Goal: Communication & Community: Answer question/provide support

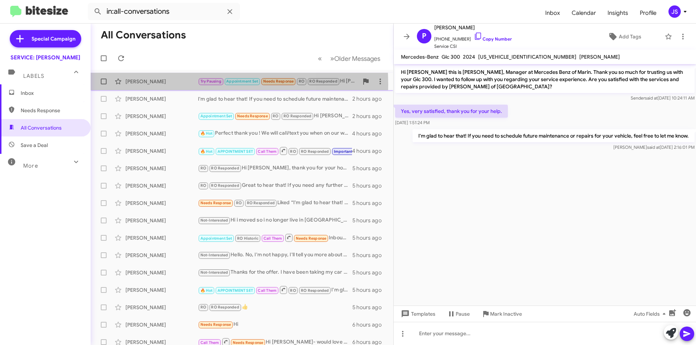
click at [168, 85] on div "[PERSON_NAME]" at bounding box center [161, 81] width 72 height 7
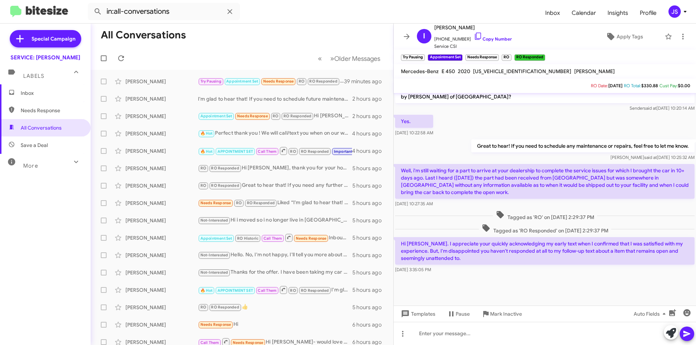
scroll to position [355, 0]
click at [621, 210] on div "Tagged as 'RO' on [DATE] 2:29:37 PM" at bounding box center [544, 215] width 302 height 13
click at [473, 34] on icon at bounding box center [477, 36] width 9 height 9
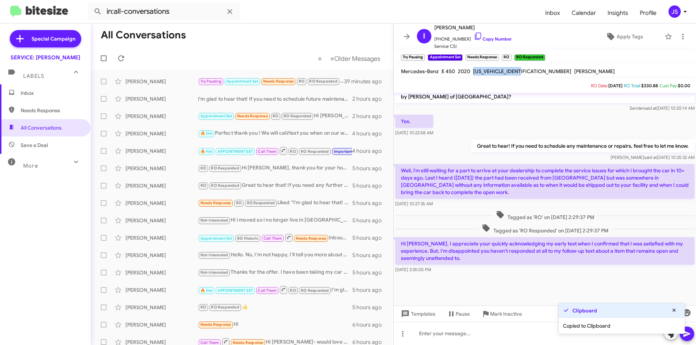
drag, startPoint x: 473, startPoint y: 71, endPoint x: 523, endPoint y: 69, distance: 50.8
click at [523, 69] on div "[US_VEHICLE_IDENTIFICATION_NUMBER]" at bounding box center [521, 71] width 101 height 9
copy span "[US_VEHICLE_IDENTIFICATION_NUMBER]"
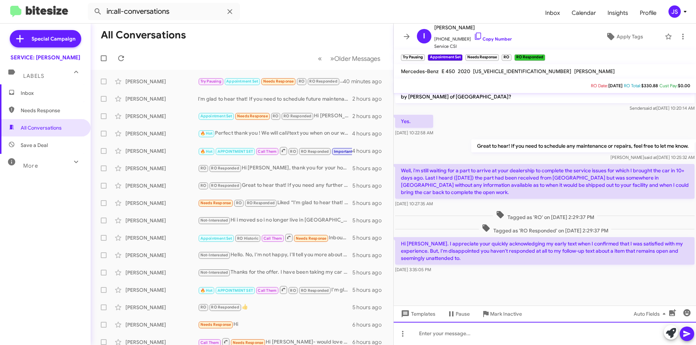
click at [534, 334] on div at bounding box center [544, 333] width 302 height 23
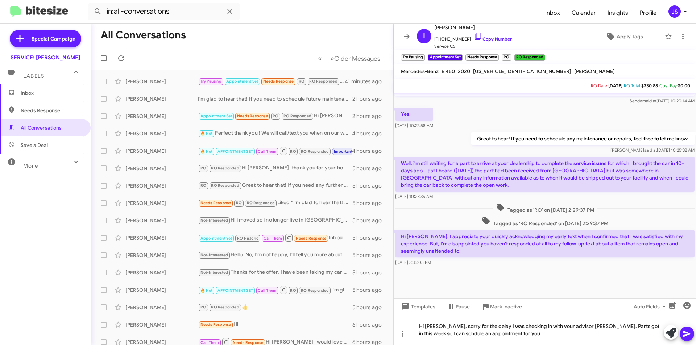
click at [647, 327] on div "Hi Ira, sorry for the delay I was checking in with your advisor Nic. Parts got …" at bounding box center [544, 330] width 302 height 30
click at [533, 338] on div "Hi Ira, sorry for the delay I was checking in with your advisor Nic. Parts got …" at bounding box center [544, 330] width 302 height 30
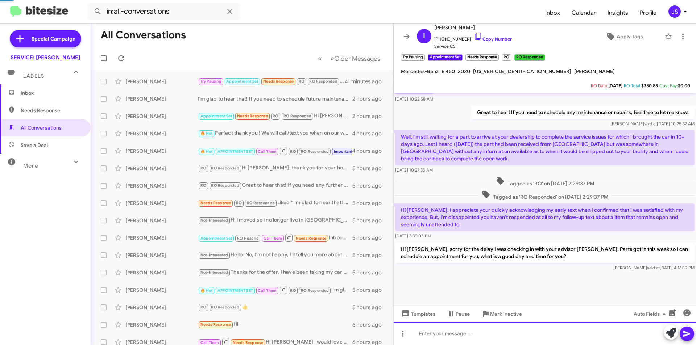
scroll to position [388, 0]
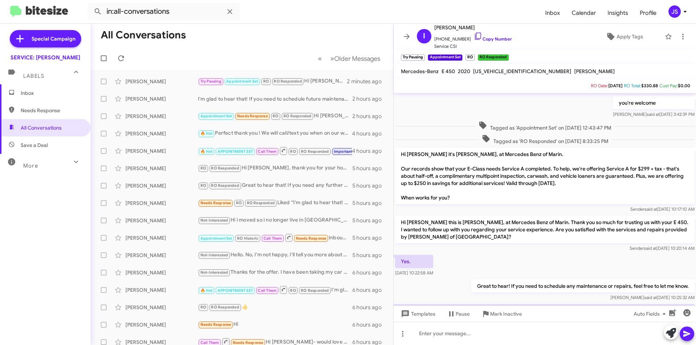
scroll to position [388, 0]
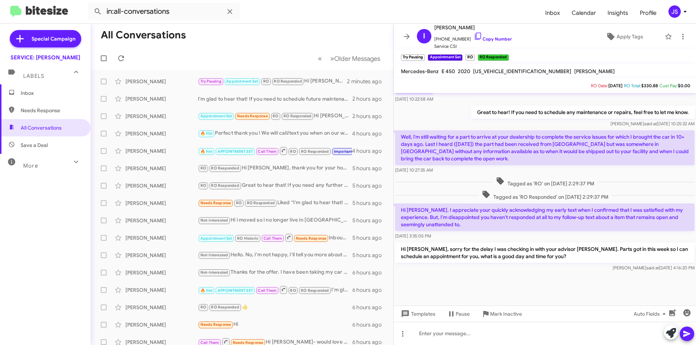
click at [543, 279] on div at bounding box center [544, 289] width 302 height 33
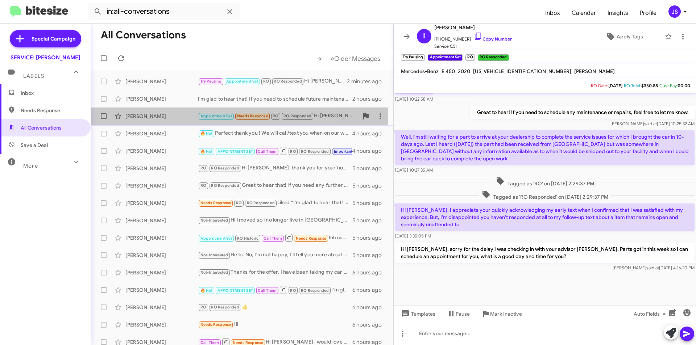
click at [133, 109] on span "[PERSON_NAME] Appointment Set Needs Response RO RO Responded Hi [PERSON_NAME], …" at bounding box center [242, 116] width 302 height 17
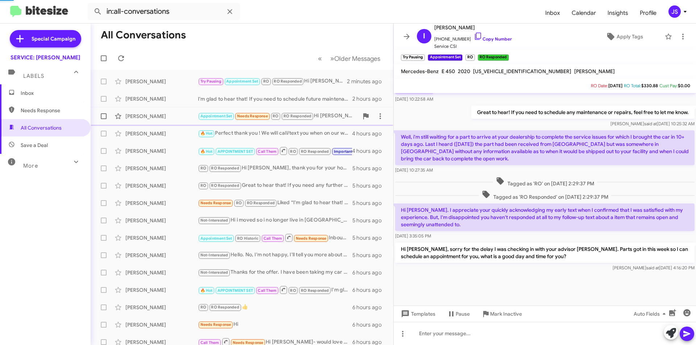
scroll to position [250, 0]
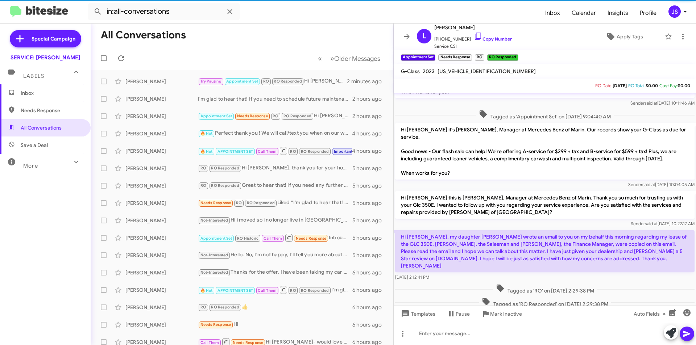
click at [21, 144] on span "Save a Deal" at bounding box center [34, 145] width 27 height 7
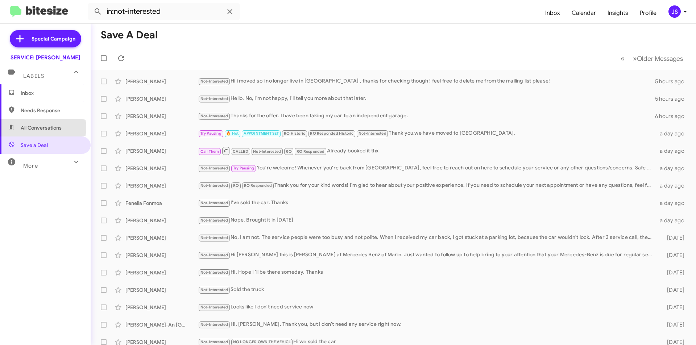
click at [43, 128] on span "All Conversations" at bounding box center [41, 127] width 41 height 7
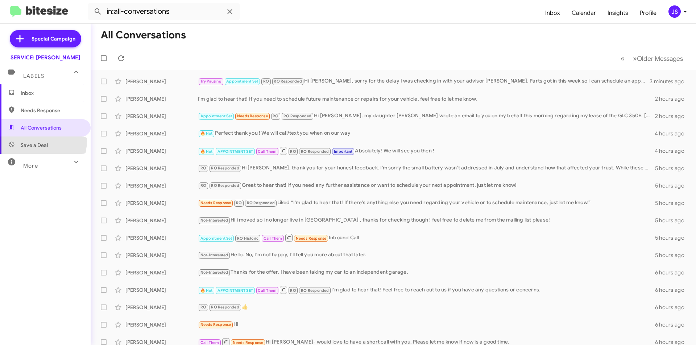
click at [30, 140] on span "Save a Deal" at bounding box center [45, 145] width 91 height 17
type input "in:not-interested"
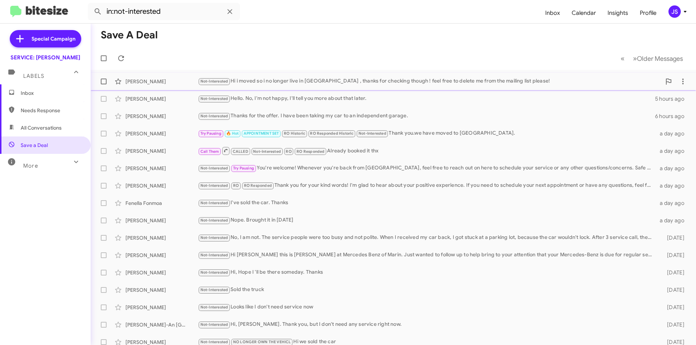
click at [385, 85] on div "Not-Interested Hi i moved so i no longer live in [GEOGRAPHIC_DATA] , thanks for…" at bounding box center [429, 81] width 463 height 8
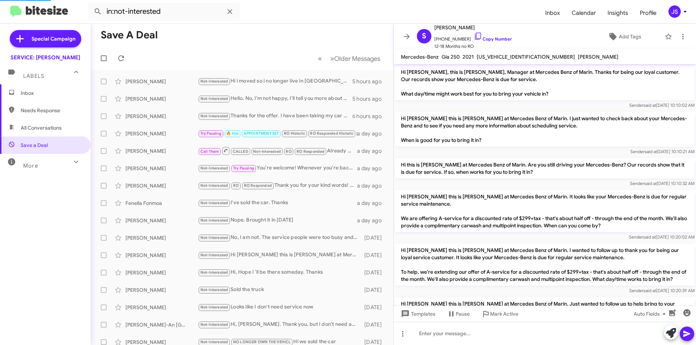
scroll to position [263, 0]
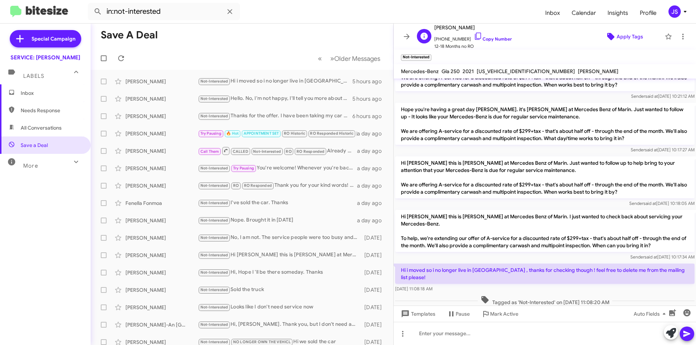
click at [616, 33] on span "Apply Tags" at bounding box center [629, 36] width 26 height 13
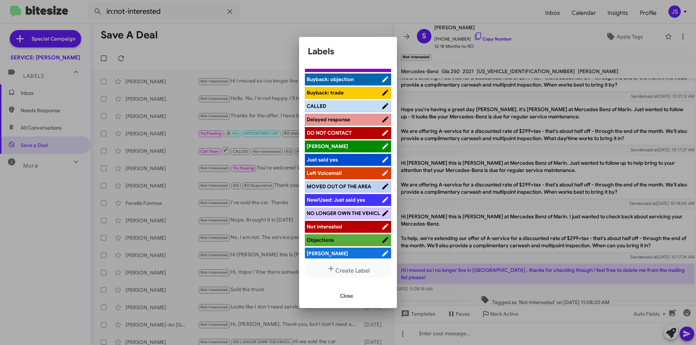
scroll to position [151, 0]
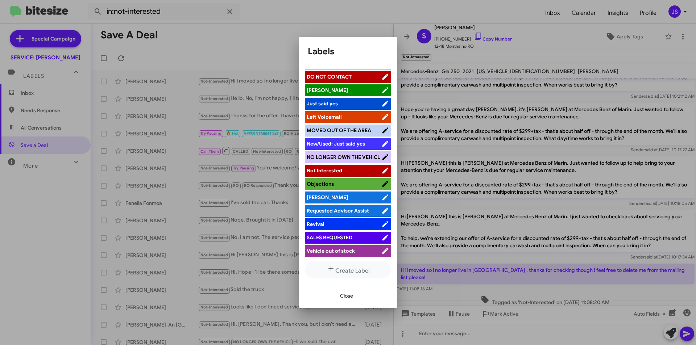
click at [330, 127] on span "MOVED OUT OF THE AREA" at bounding box center [338, 130] width 64 height 7
click at [345, 297] on span "Close" at bounding box center [346, 295] width 13 height 13
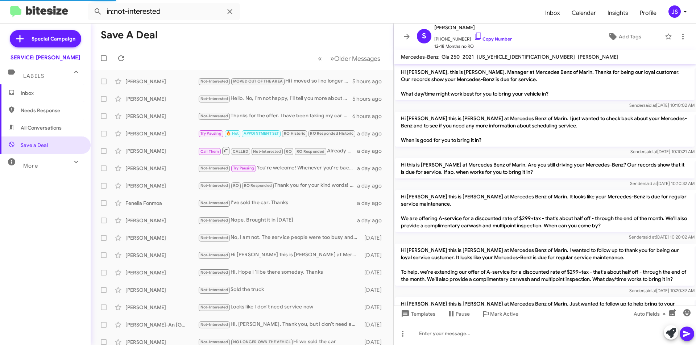
scroll to position [278, 0]
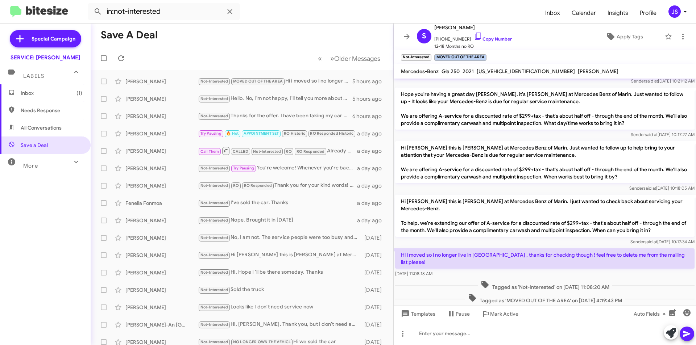
click at [49, 91] on span "Inbox (1)" at bounding box center [52, 92] width 62 height 7
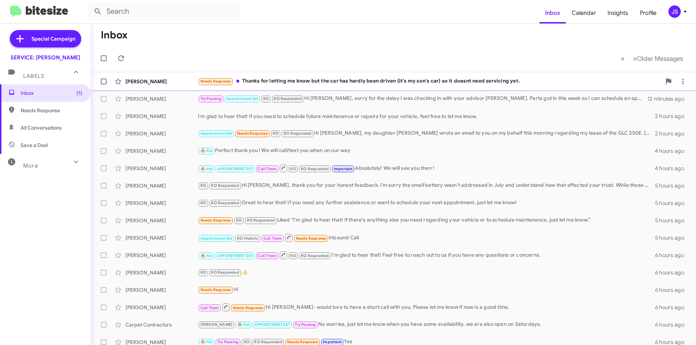
click at [174, 87] on div "Jessica Fullerton Needs Response Thanks for letting me know but the car has har…" at bounding box center [392, 81] width 593 height 14
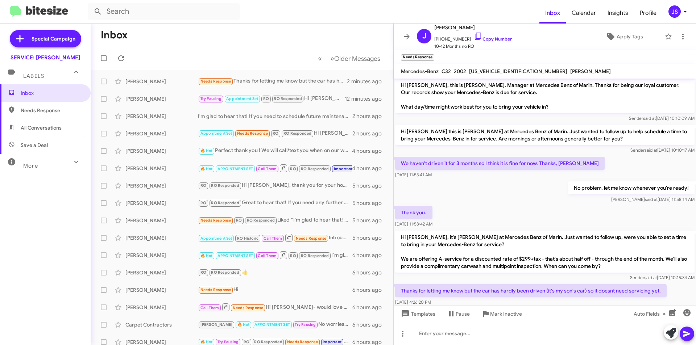
scroll to position [16, 0]
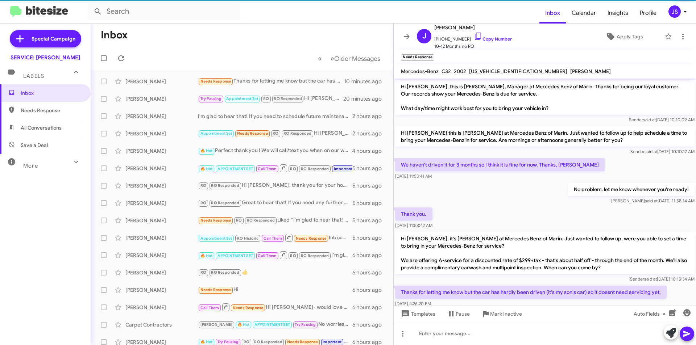
scroll to position [1, 0]
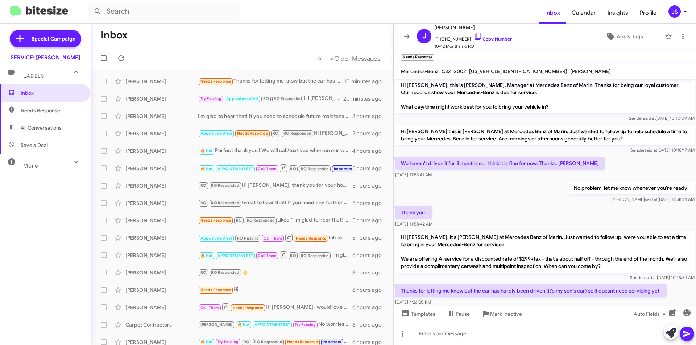
click at [42, 124] on span "All Conversations" at bounding box center [41, 127] width 41 height 7
type input "in:all-conversations"
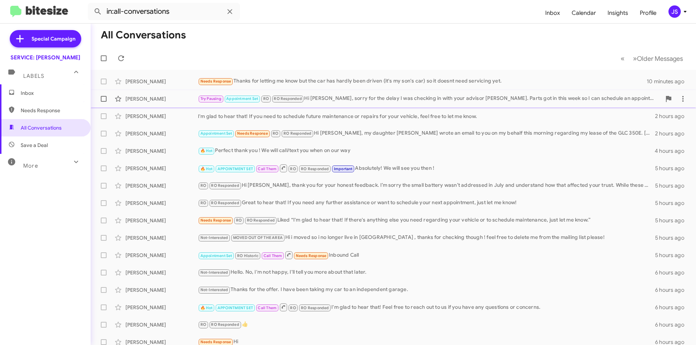
click at [145, 104] on div "Ira Haber Try Pausing Appointment Set RO RO Responded Hi Ira, sorry for the del…" at bounding box center [392, 99] width 593 height 14
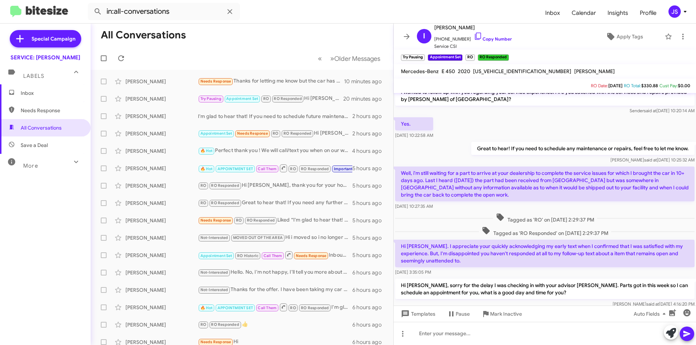
scroll to position [388, 0]
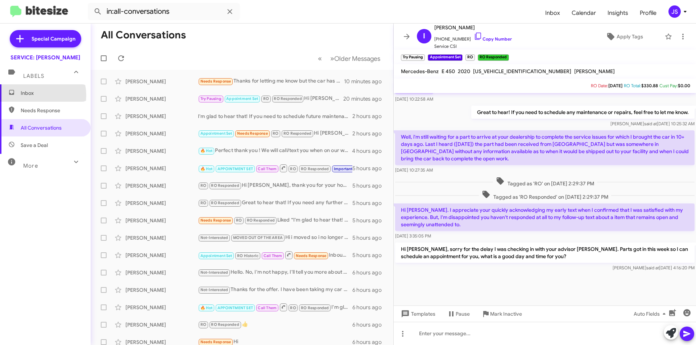
click at [36, 95] on span "Inbox" at bounding box center [52, 92] width 62 height 7
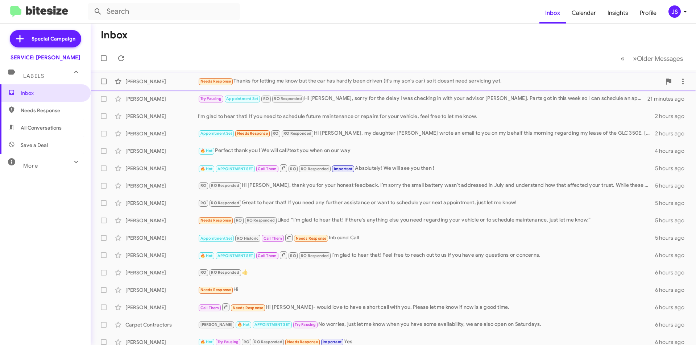
click at [416, 77] on div "Needs Response Thanks for letting me know but the car has hardly been driven (i…" at bounding box center [429, 81] width 463 height 8
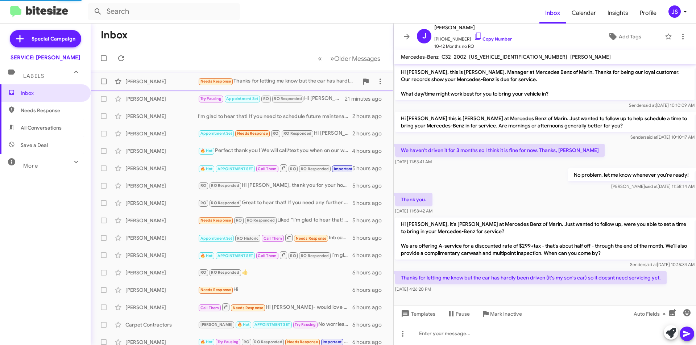
scroll to position [1, 0]
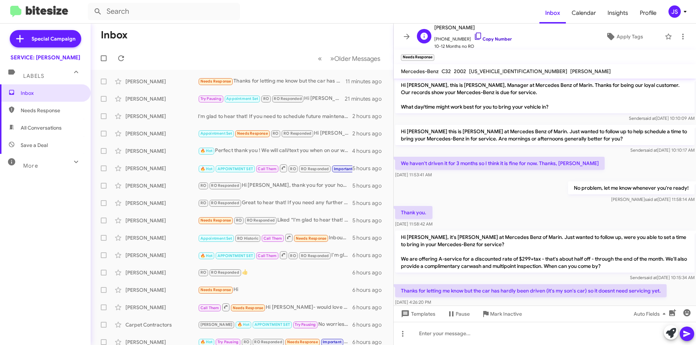
click at [473, 35] on icon at bounding box center [477, 36] width 9 height 9
